Goal: Task Accomplishment & Management: Manage account settings

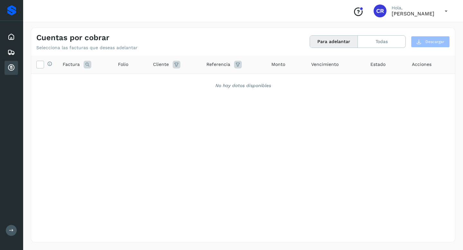
click at [11, 64] on div "Cuentas por cobrar" at bounding box center [10, 68] width 13 height 14
click at [11, 67] on icon at bounding box center [11, 68] width 8 height 8
click at [388, 45] on button "Todas" at bounding box center [381, 42] width 48 height 12
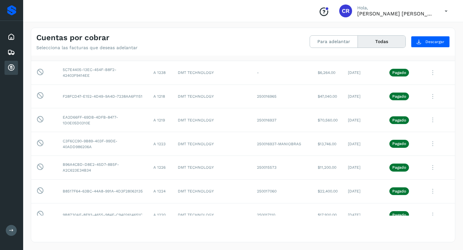
scroll to position [117, 0]
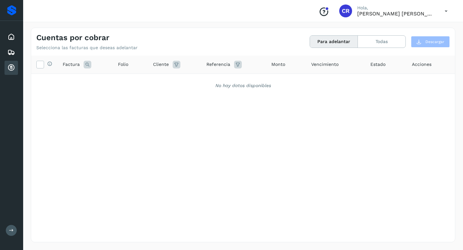
click at [10, 70] on icon at bounding box center [11, 68] width 8 height 8
click at [380, 39] on button "Todas" at bounding box center [381, 42] width 48 height 12
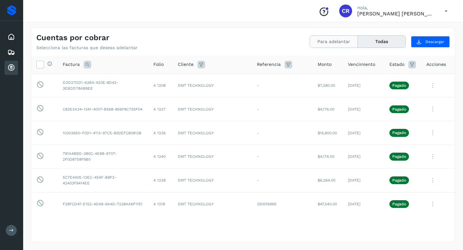
click at [324, 43] on button "Para adelantar" at bounding box center [334, 42] width 48 height 12
